Goal: Transaction & Acquisition: Purchase product/service

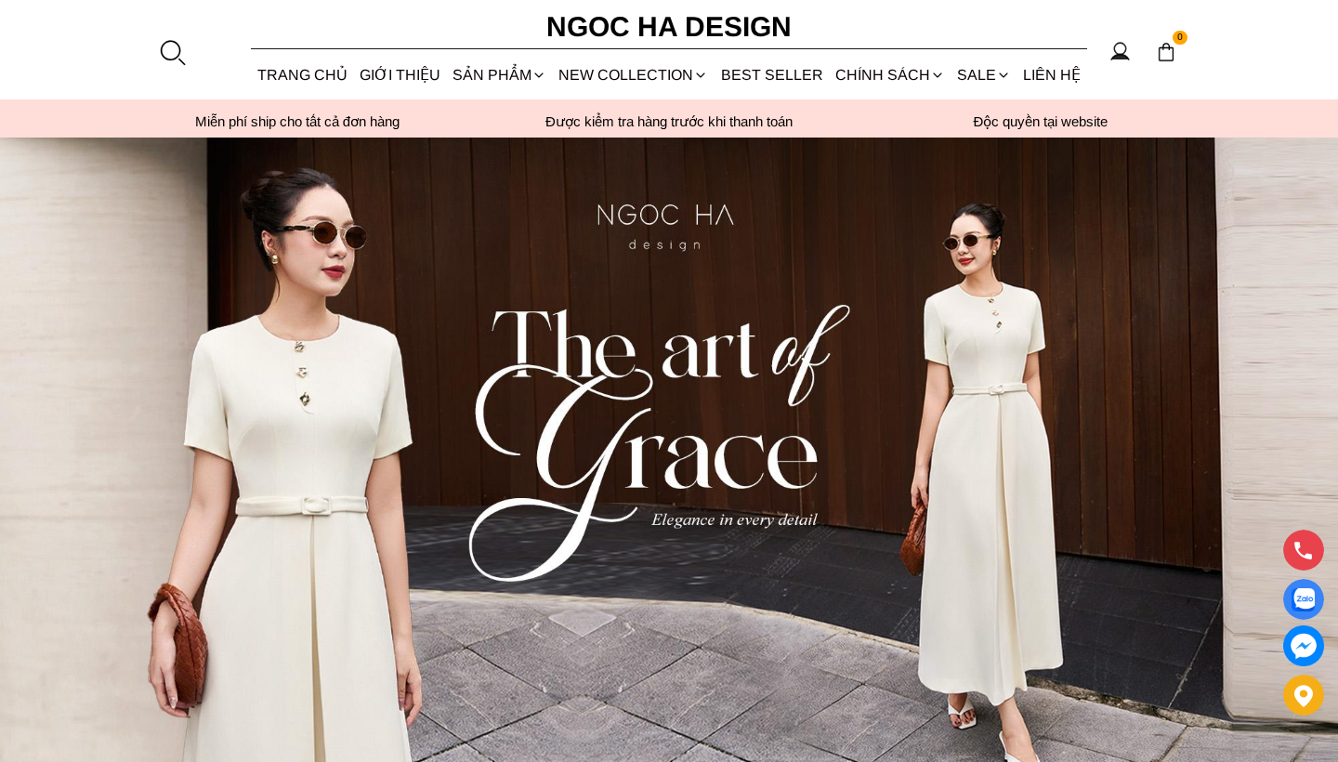
scroll to position [24, 0]
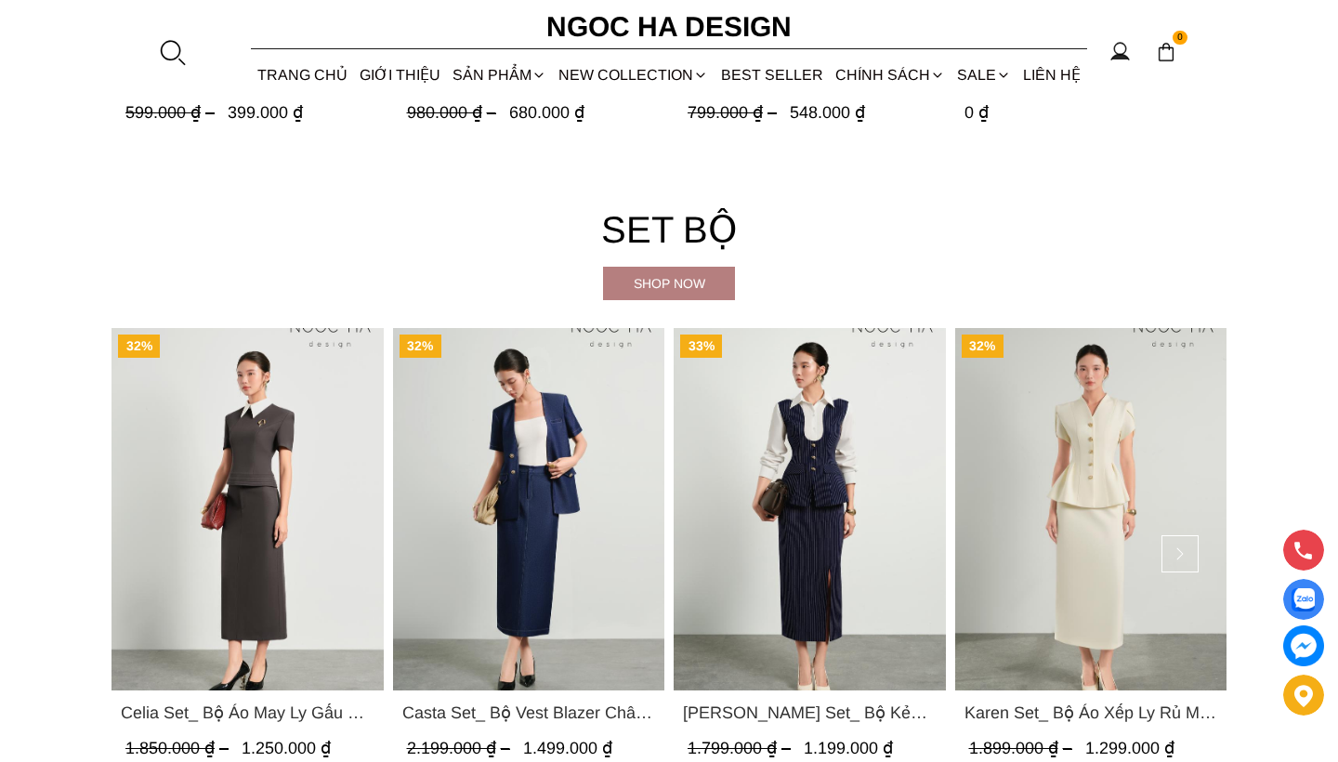
scroll to position [3701, 0]
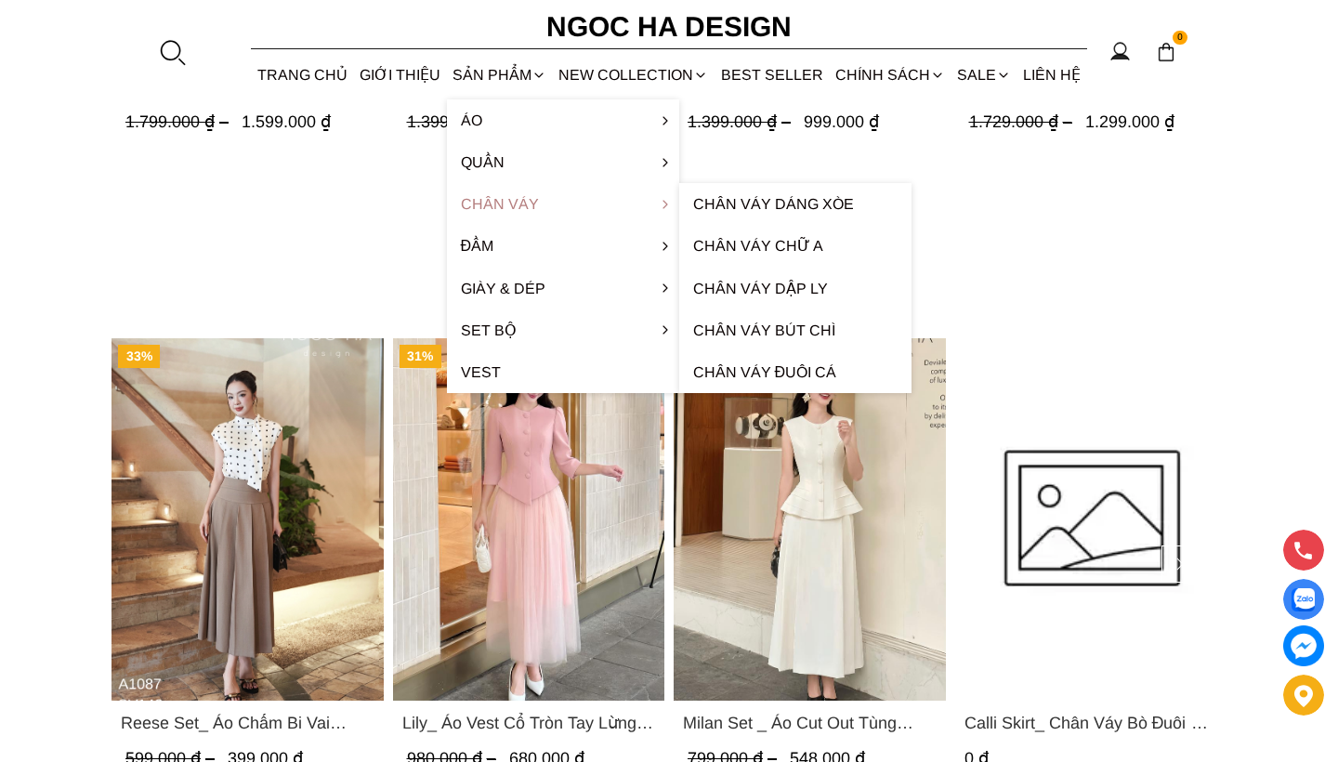
click at [524, 206] on link "Chân váy" at bounding box center [563, 204] width 232 height 42
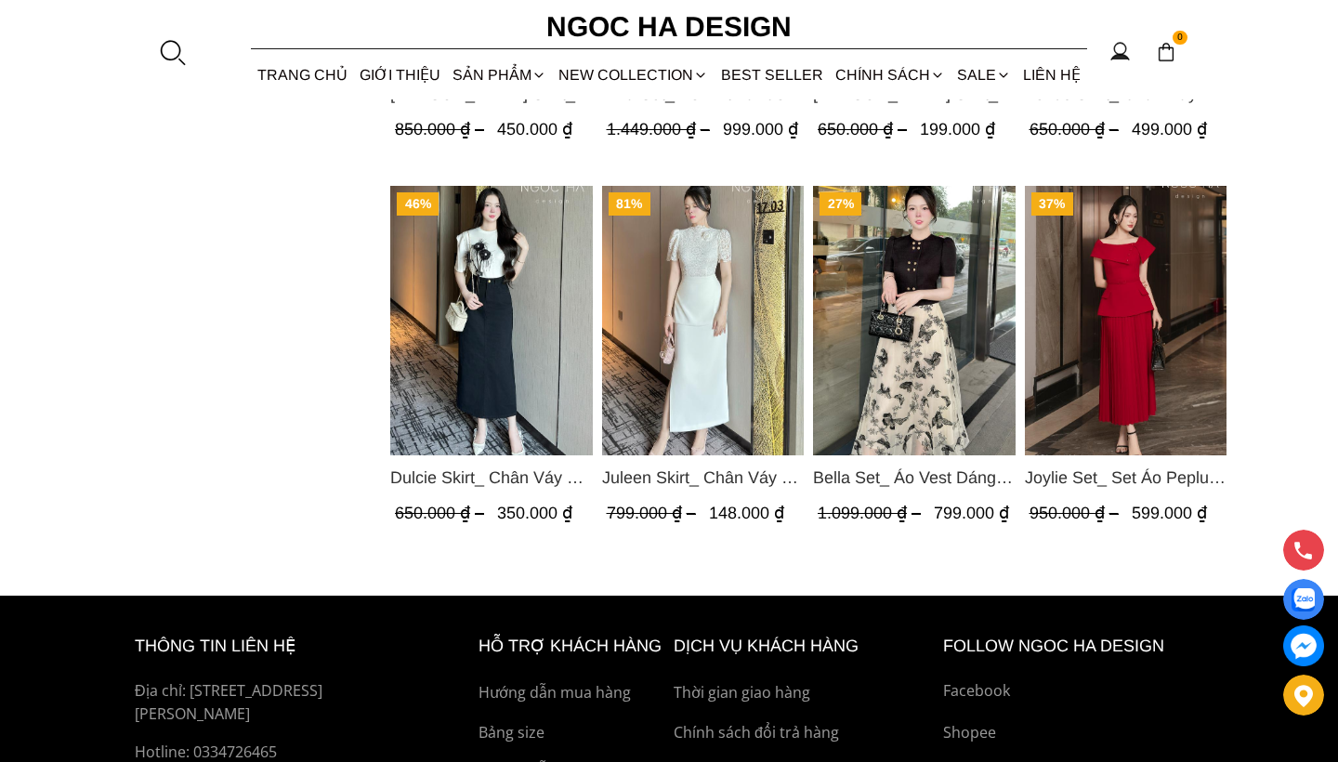
scroll to position [1479, 0]
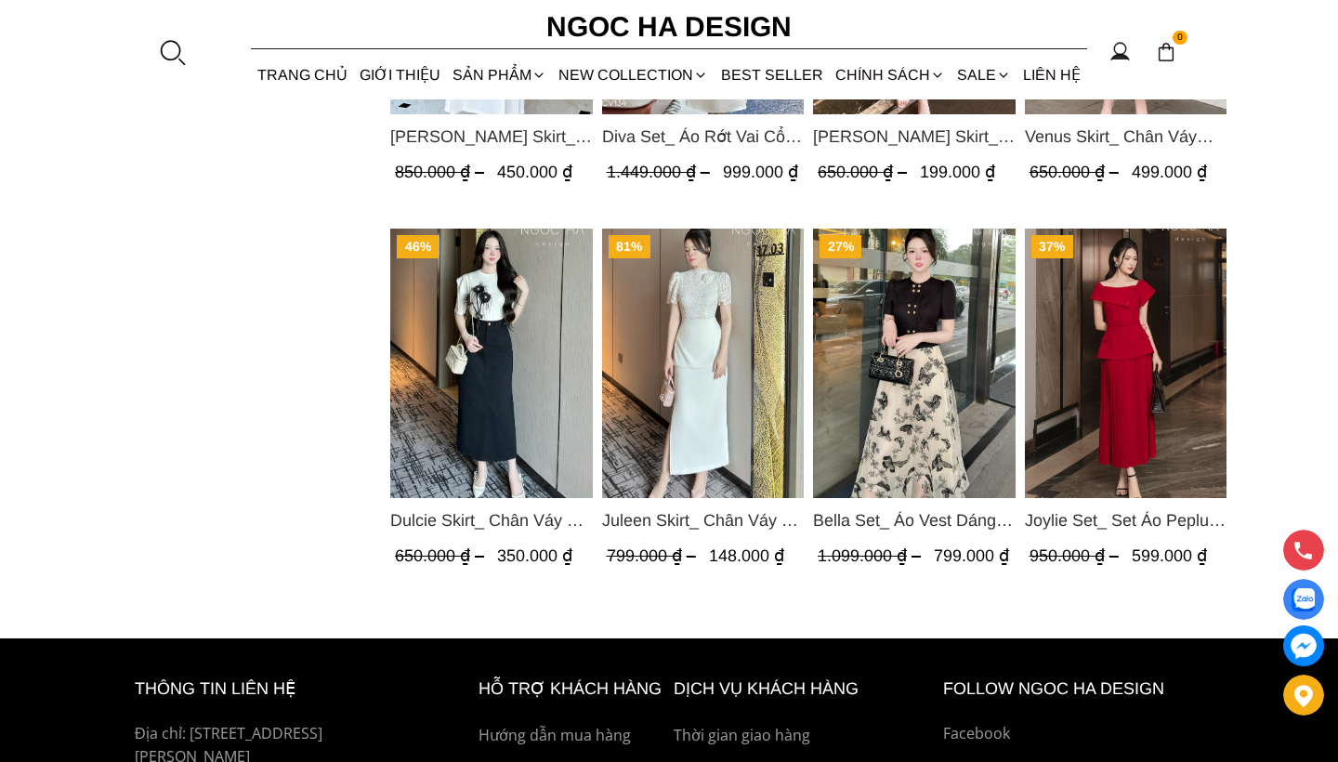
click at [927, 512] on span "Bella Set_ Áo Vest Dáng Lửng Cúc Đồng, Chân Váy Họa Tiết Bướm A990+CV121" at bounding box center [914, 520] width 203 height 26
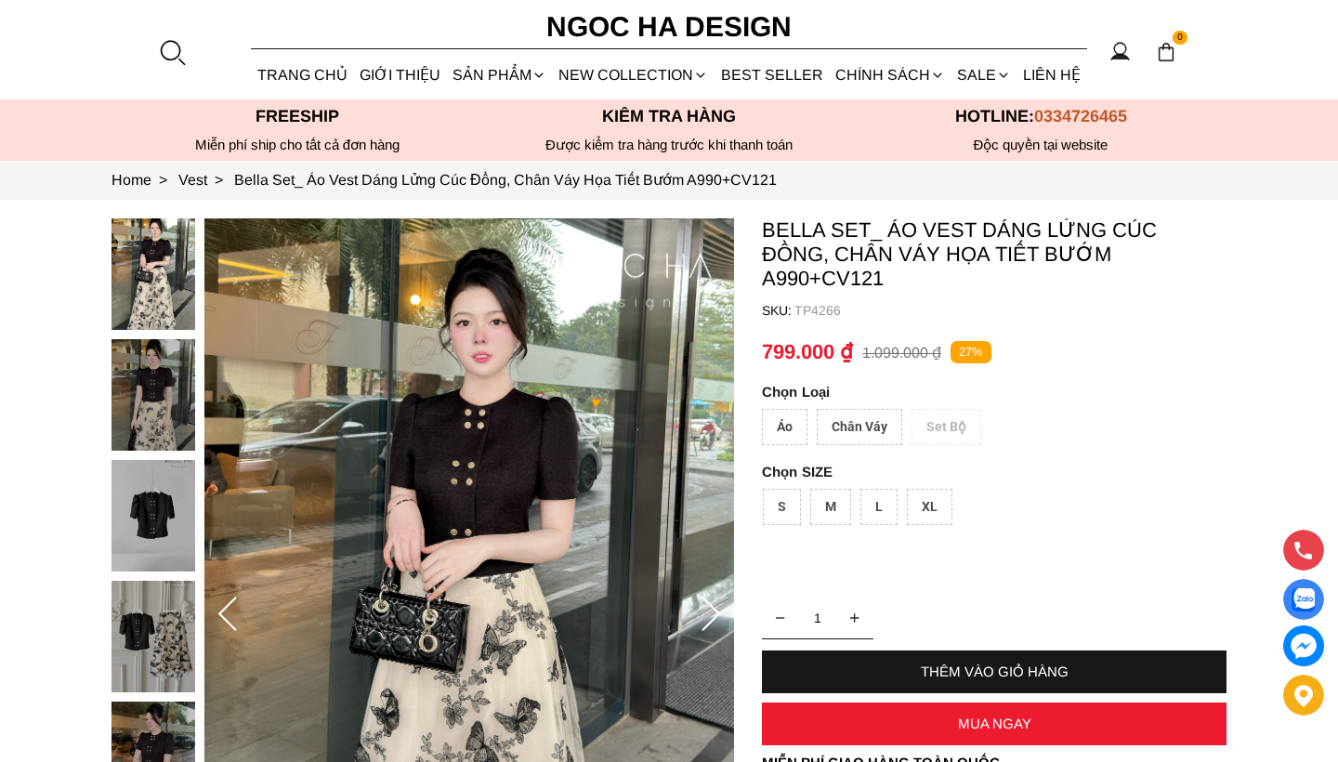
scroll to position [111, 0]
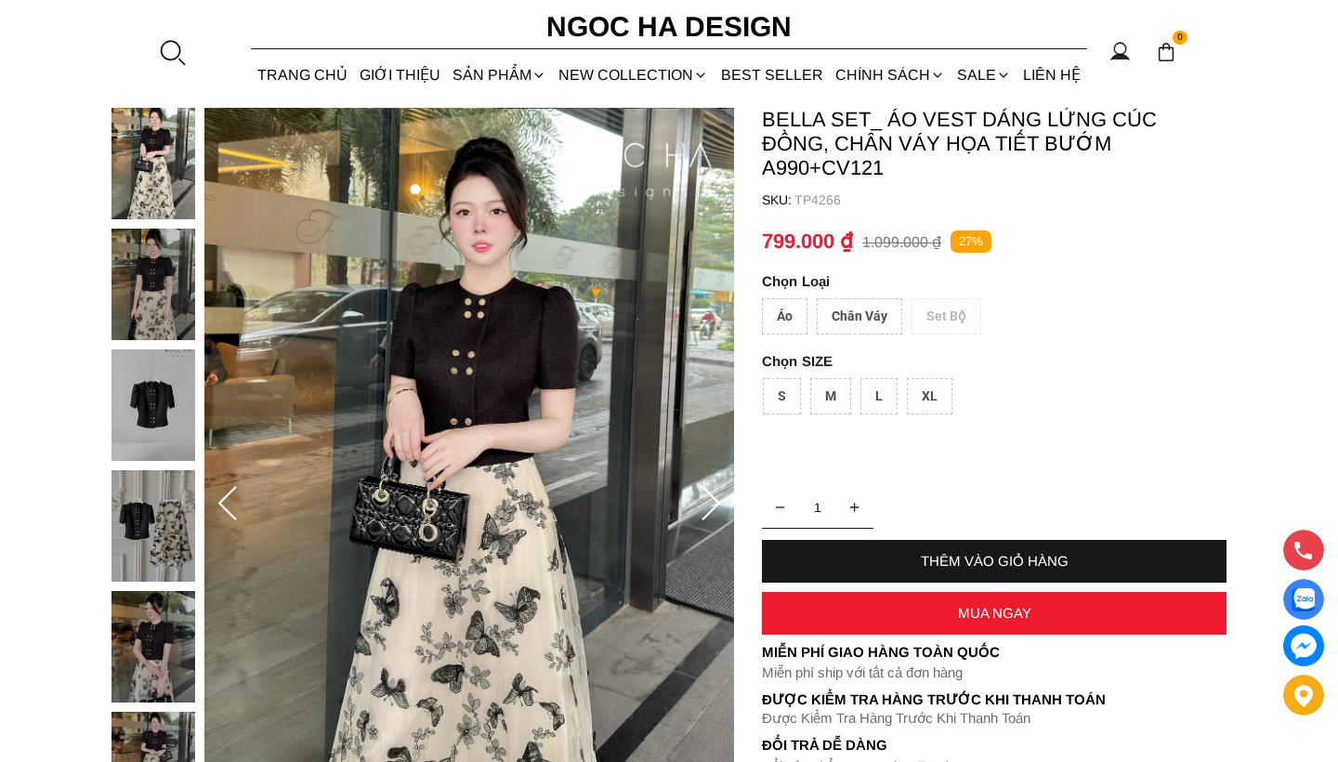
click at [168, 399] on div at bounding box center [158, 531] width 93 height 846
click at [167, 507] on img at bounding box center [154, 526] width 84 height 112
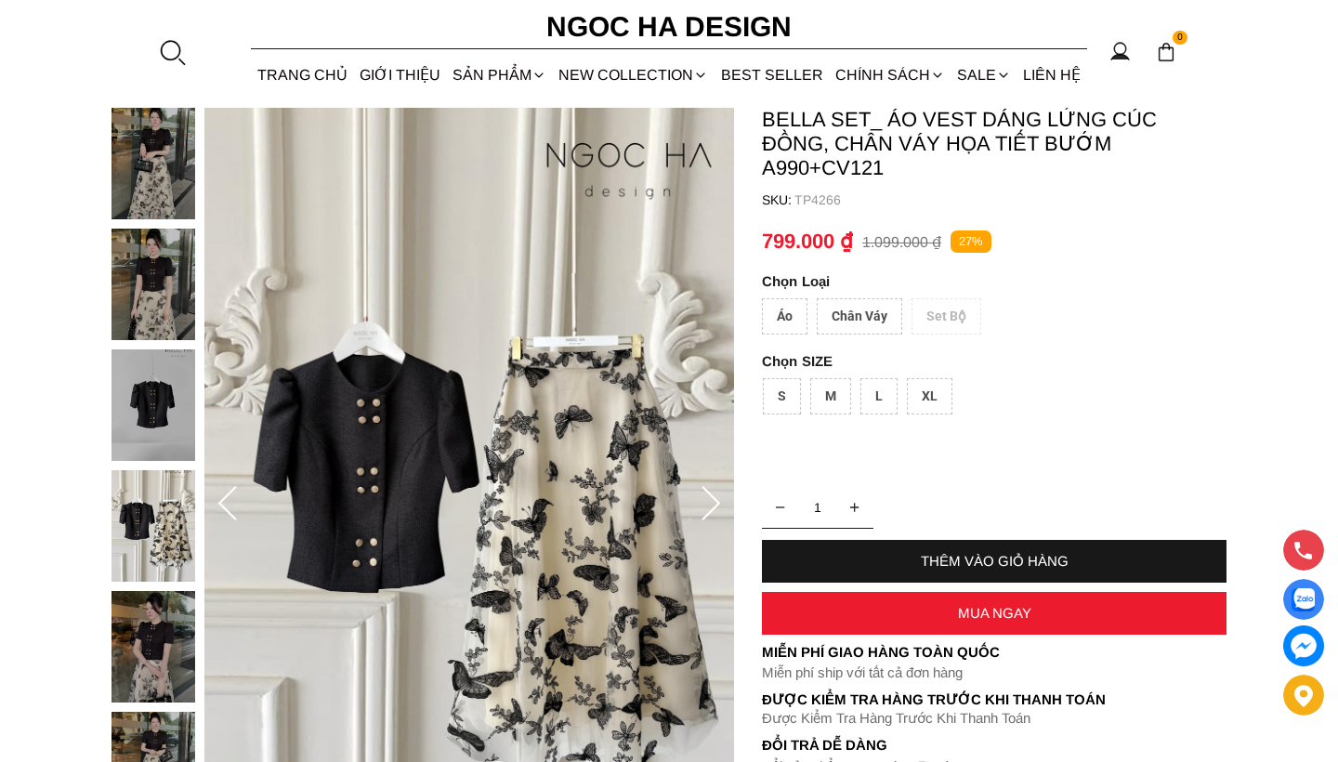
click at [836, 311] on div "Chân Váy" at bounding box center [860, 316] width 86 height 36
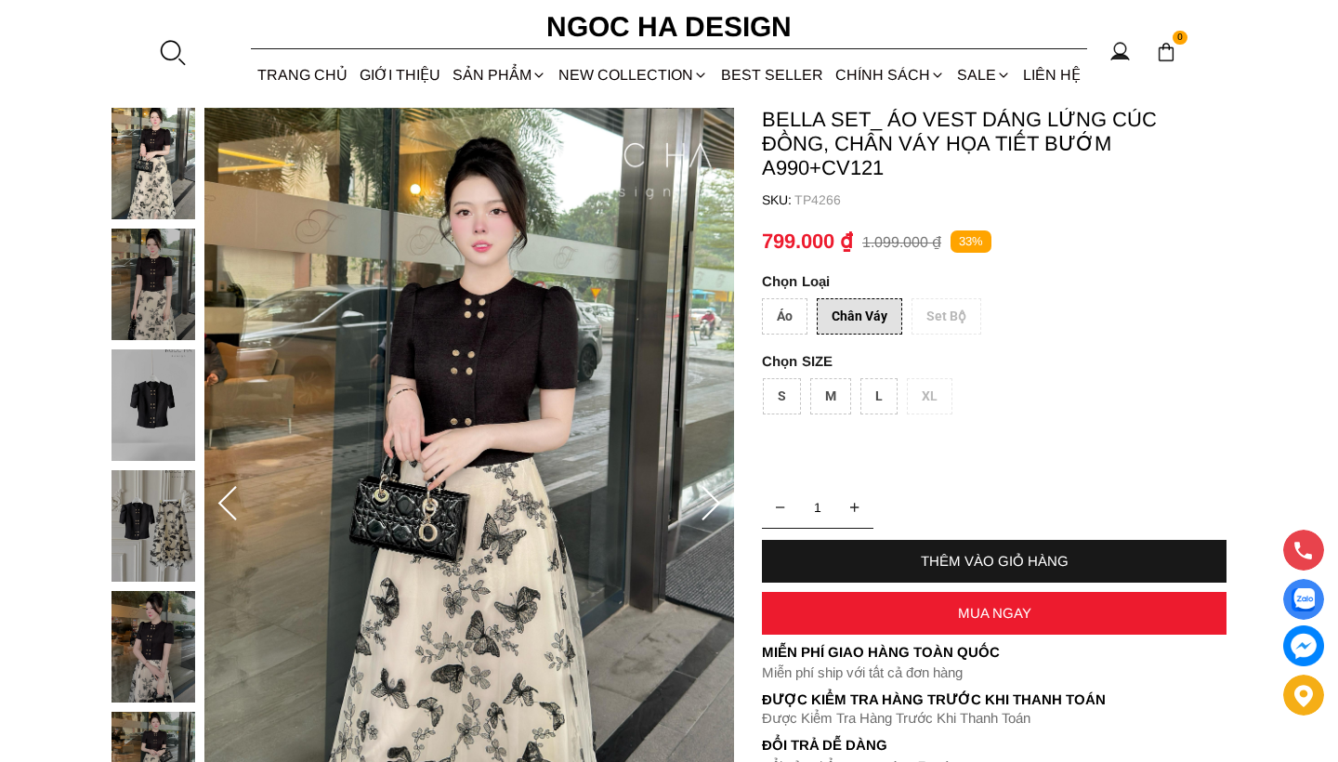
click at [783, 400] on div "S" at bounding box center [782, 396] width 38 height 36
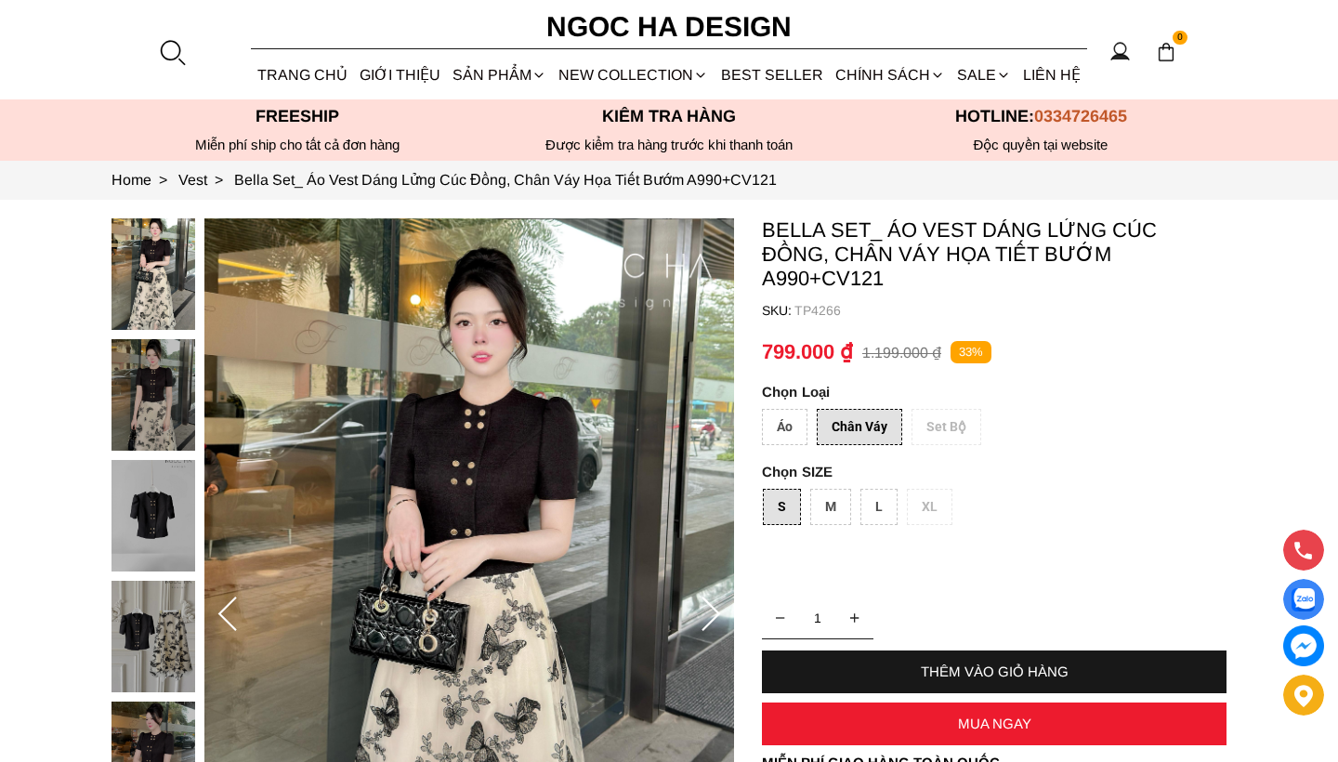
scroll to position [0, 0]
